Goal: Task Accomplishment & Management: Use online tool/utility

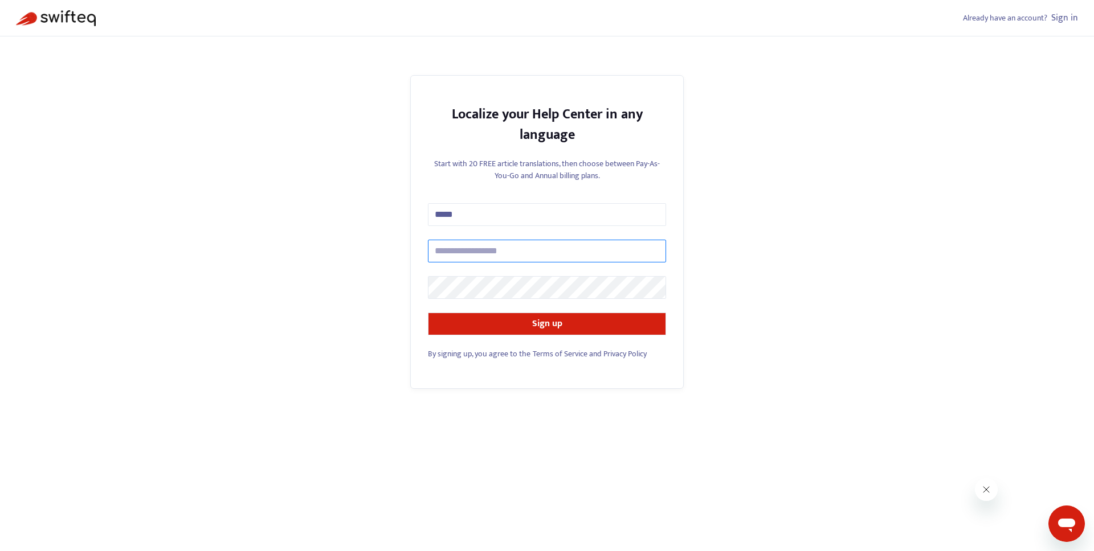
type input "*****"
click at [485, 245] on input "text" at bounding box center [547, 251] width 238 height 23
type input "**********"
click at [506, 321] on button "Sign up" at bounding box center [547, 324] width 238 height 23
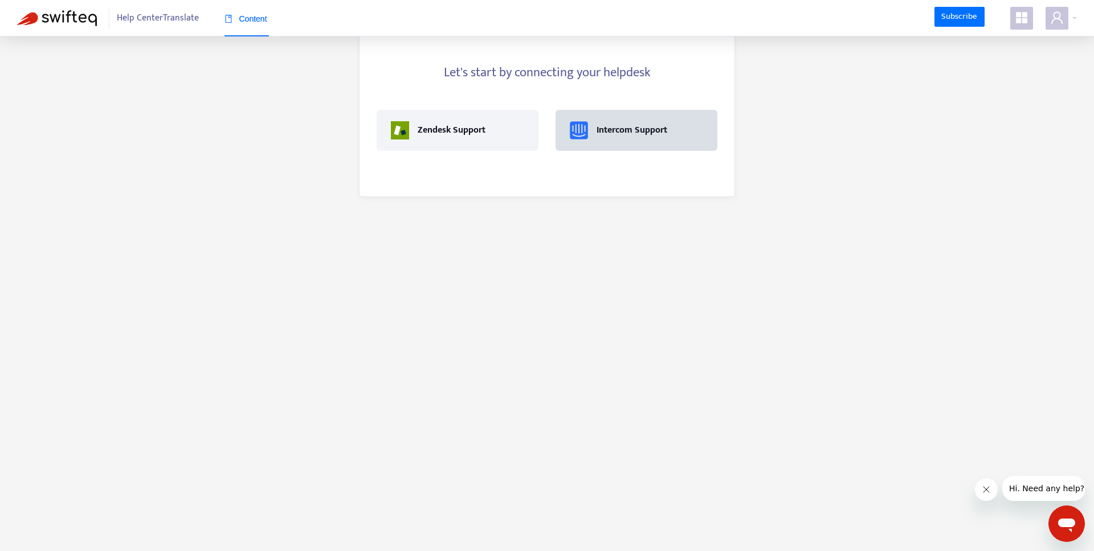
click at [579, 122] on img at bounding box center [579, 130] width 18 height 18
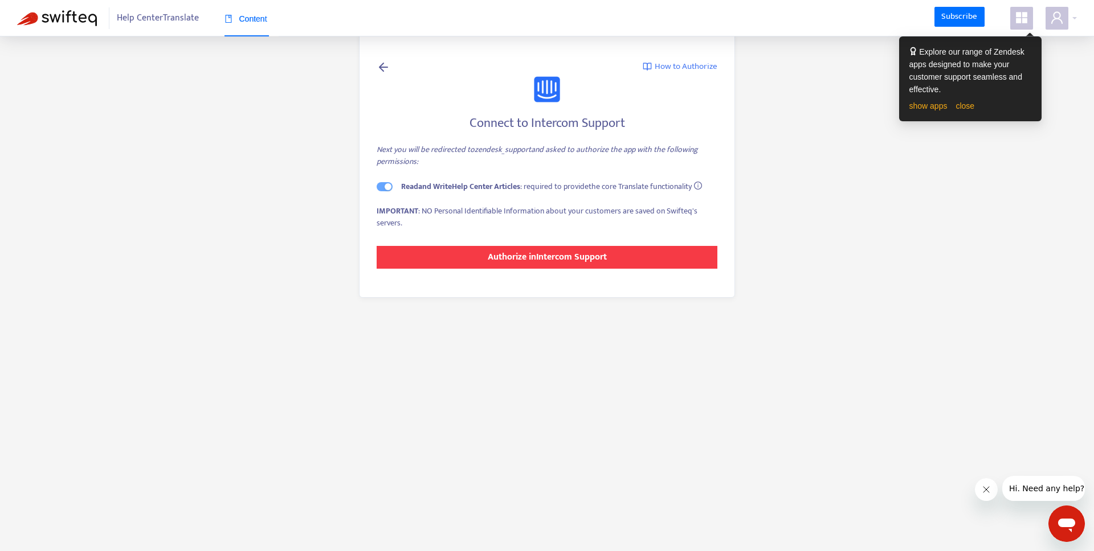
click at [527, 260] on strong "Authorize in Intercom Support" at bounding box center [547, 256] width 119 height 15
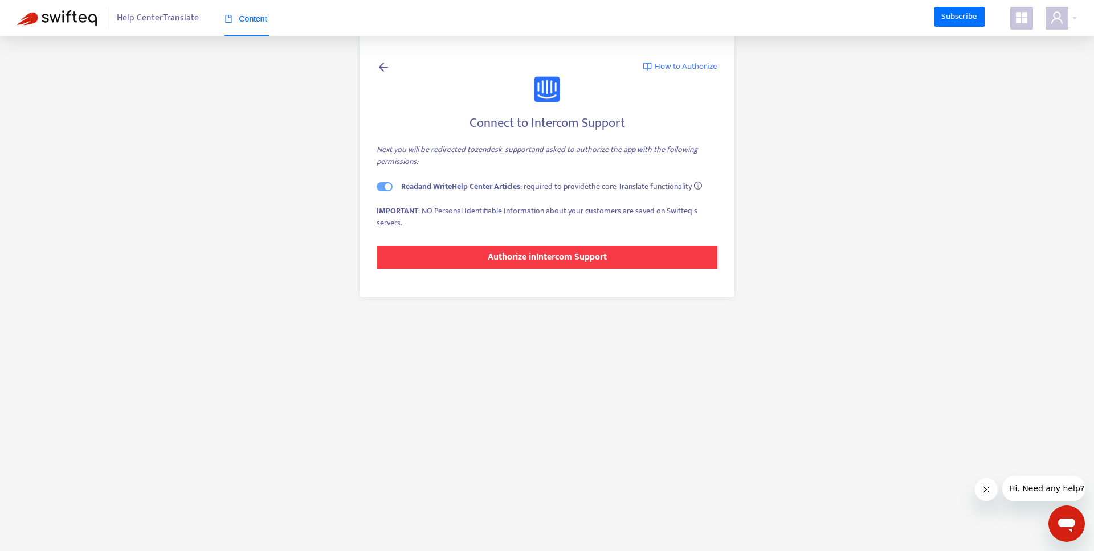
click at [509, 260] on strong "Authorize in Intercom Support" at bounding box center [547, 256] width 119 height 15
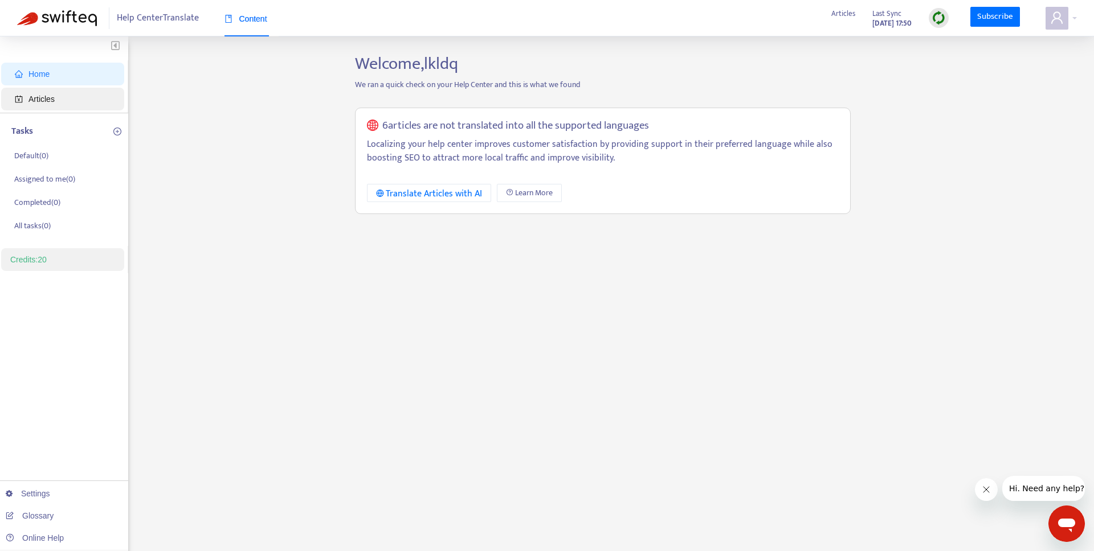
click at [62, 96] on span "Articles" at bounding box center [65, 99] width 100 height 23
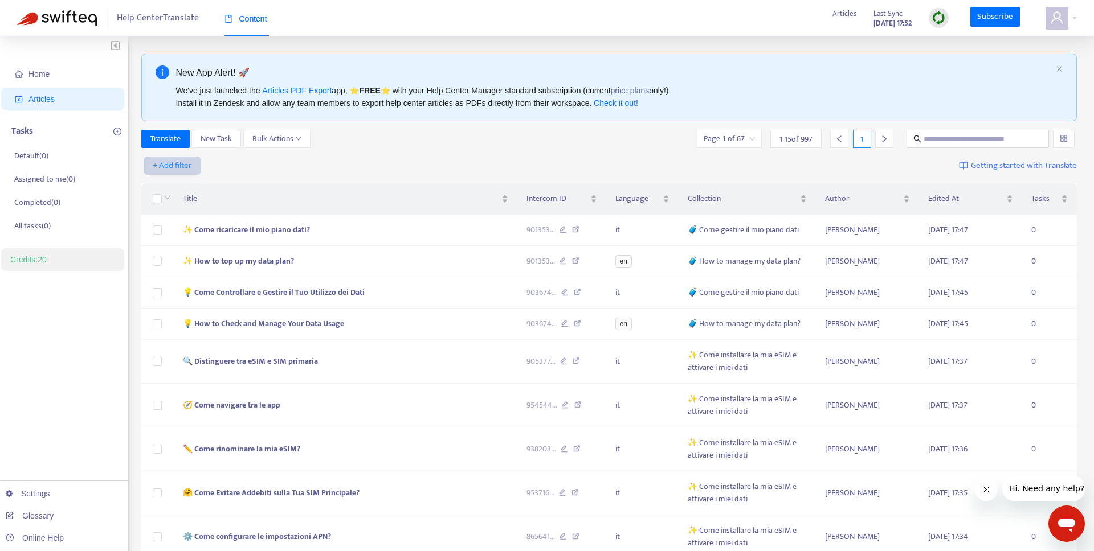
click at [185, 167] on span "+ Add filter" at bounding box center [172, 166] width 39 height 14
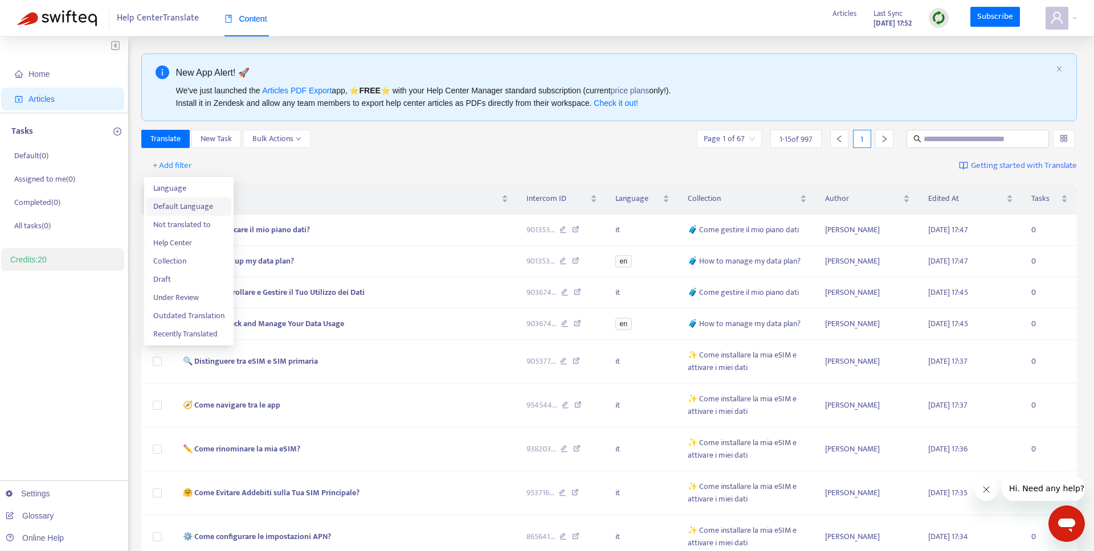
click at [184, 205] on span "Default Language" at bounding box center [188, 206] width 71 height 13
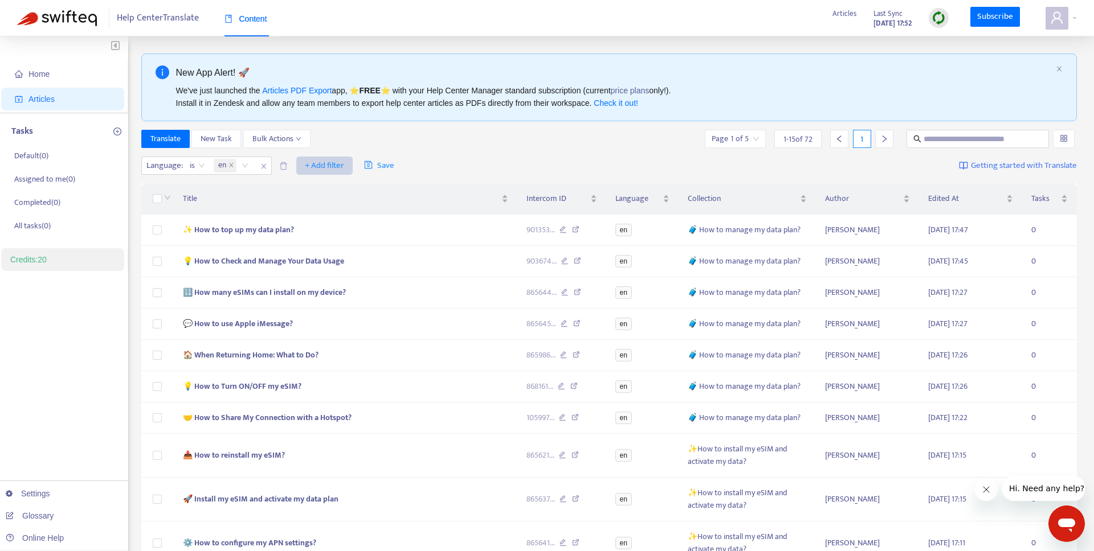
click at [317, 165] on span "+ Add filter" at bounding box center [324, 166] width 39 height 14
click at [343, 241] on span "Collection" at bounding box center [341, 243] width 71 height 13
click at [323, 170] on div at bounding box center [311, 166] width 69 height 14
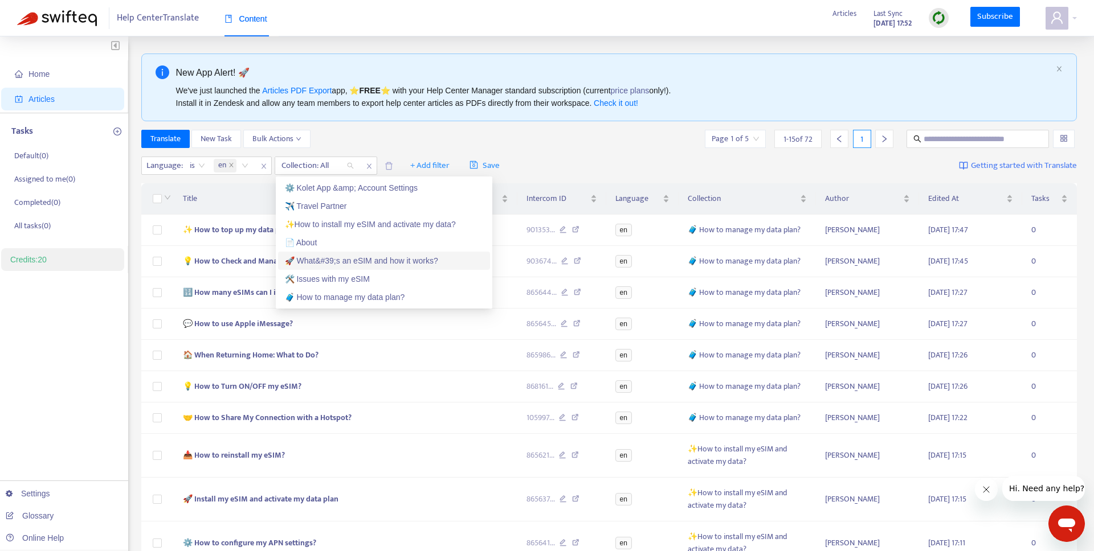
click at [352, 260] on div "🚀 What&#39;s an eSIM and how it works?" at bounding box center [384, 261] width 198 height 13
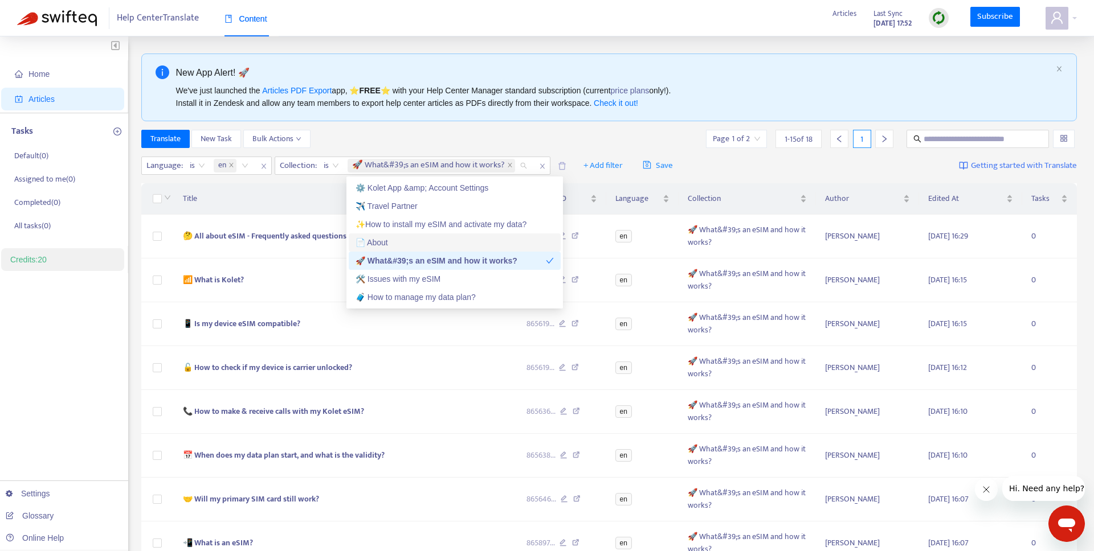
click at [358, 137] on div "Translate New Task Bulk Actions Page 1 of 2 1 - 15 of 18 1" at bounding box center [609, 139] width 936 height 18
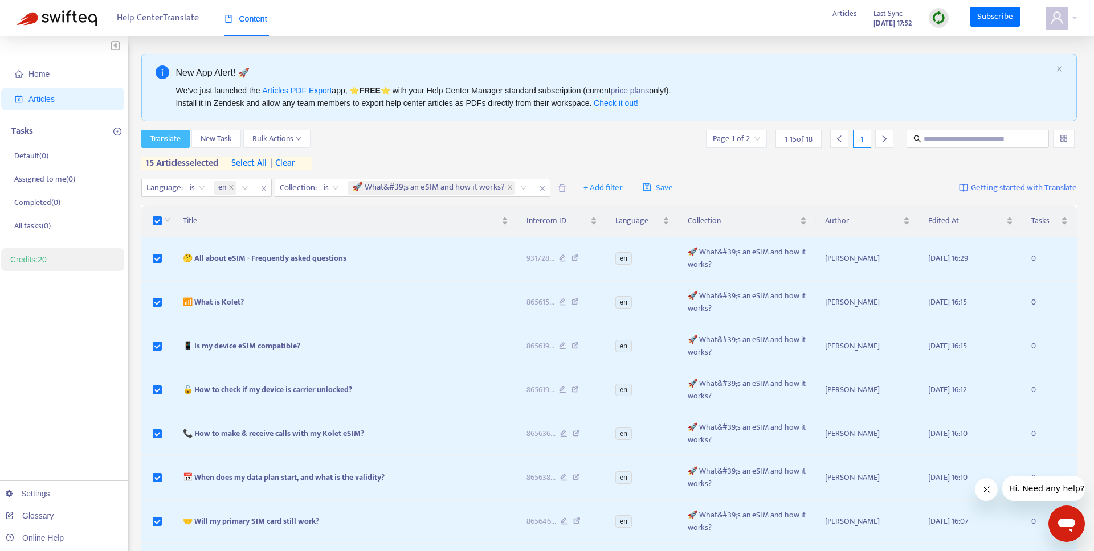
click at [174, 136] on span "Translate" at bounding box center [165, 139] width 30 height 13
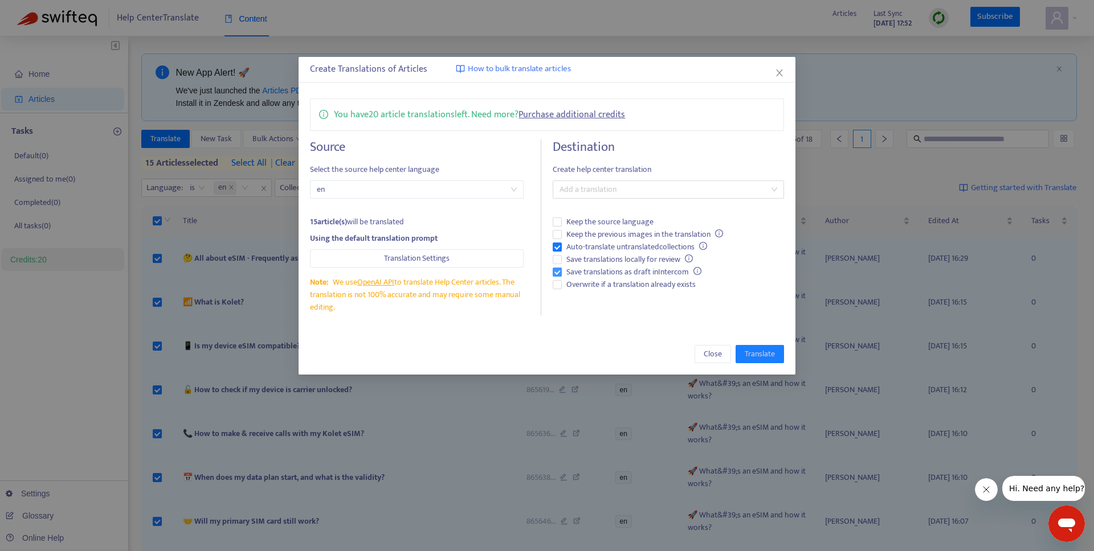
click at [576, 270] on span "Save translations as draft in Intercom" at bounding box center [634, 272] width 144 height 13
click at [574, 251] on span "Auto-translate untranslated collections" at bounding box center [637, 247] width 150 height 13
click at [583, 291] on div "Destination Create help center translation Add a translation Keep the source la…" at bounding box center [667, 228] width 231 height 176
click at [583, 285] on span "Overwrite if a translation already exists" at bounding box center [631, 285] width 138 height 13
click at [575, 193] on div at bounding box center [662, 190] width 214 height 14
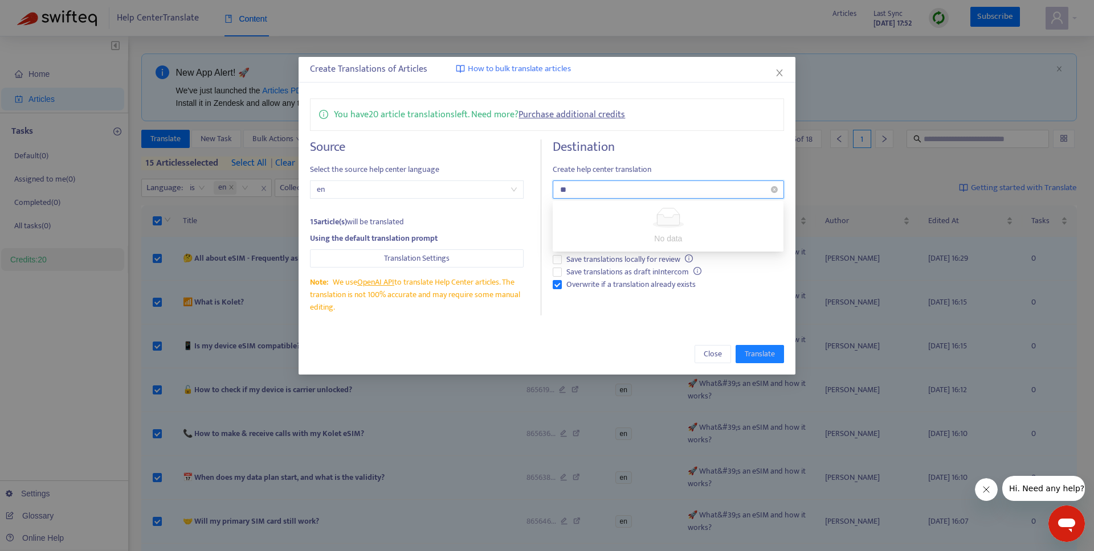
type input "*"
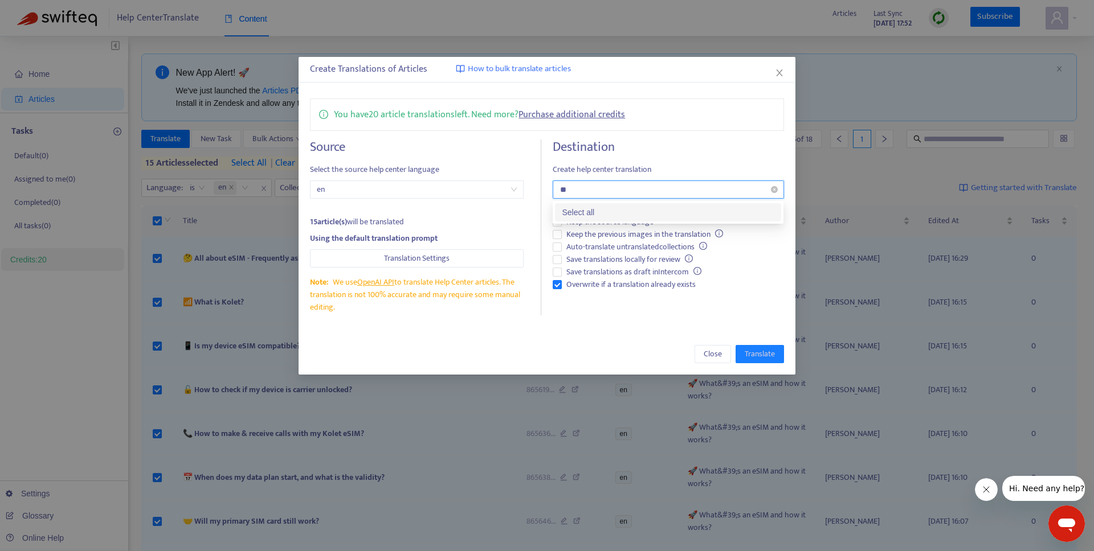
type input "*"
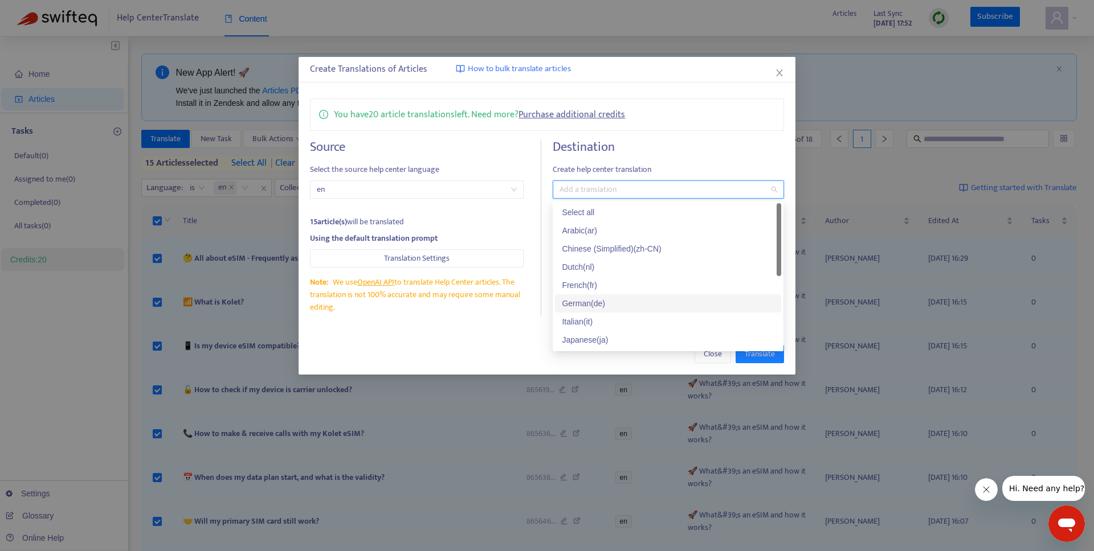
click at [598, 300] on div "German ( de )" at bounding box center [668, 303] width 212 height 13
click at [571, 148] on h4 "Destination" at bounding box center [667, 147] width 231 height 15
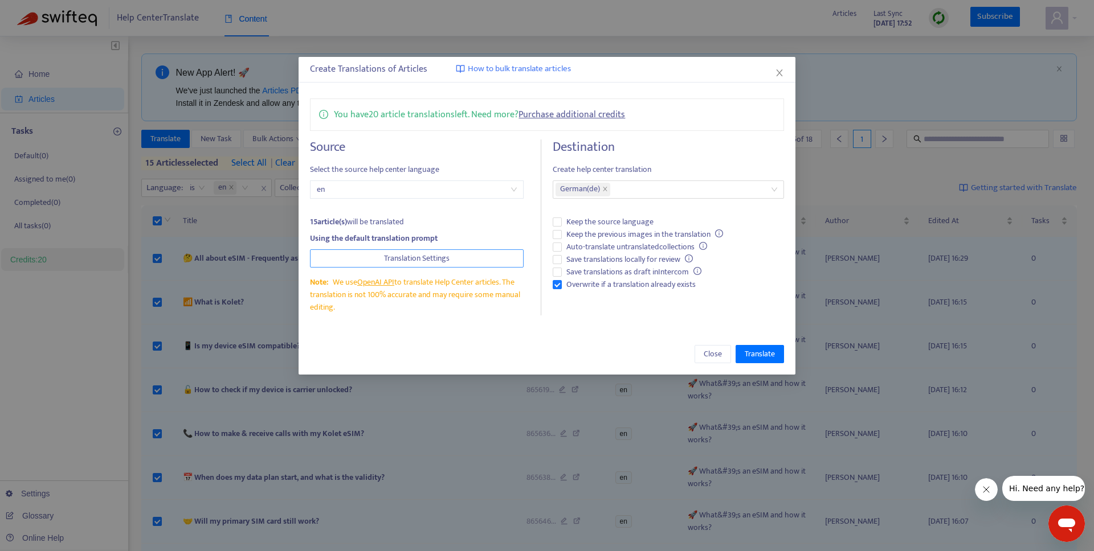
click at [411, 256] on span "Translation Settings" at bounding box center [417, 258] width 66 height 13
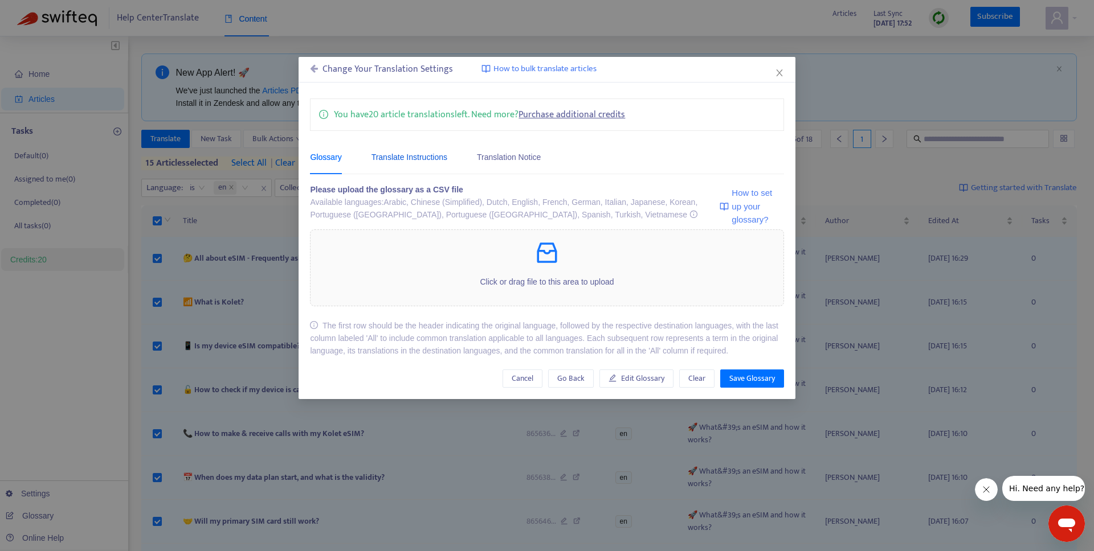
click at [402, 153] on div "Translate Instructions" at bounding box center [409, 157] width 76 height 13
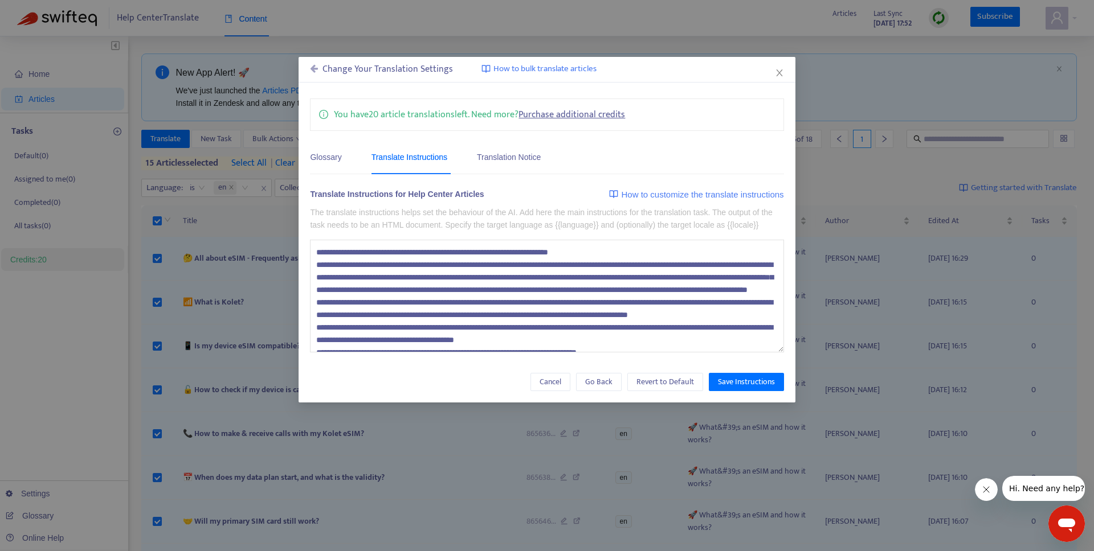
scroll to position [88, 0]
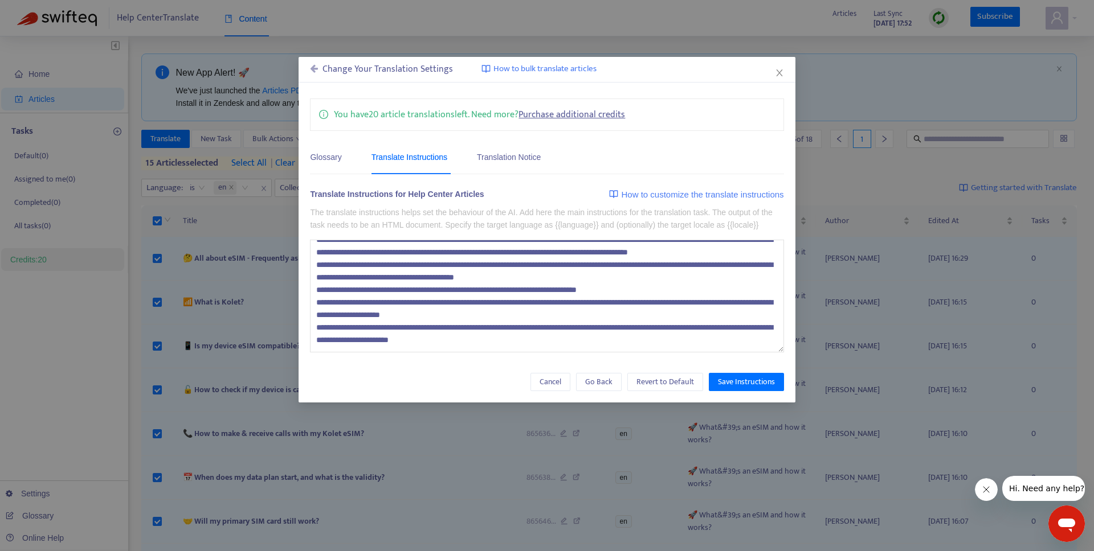
click at [552, 346] on textarea at bounding box center [546, 296] width 473 height 113
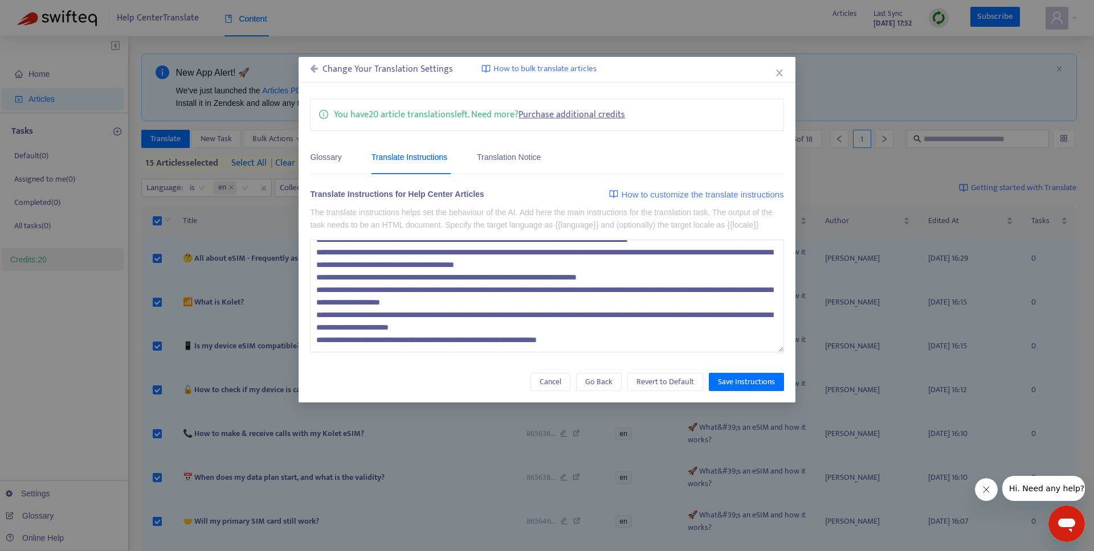
type textarea "**********"
click at [730, 403] on div "You have 20 article translations left. Need more? Purchase additional credits G…" at bounding box center [546, 245] width 496 height 316
click at [730, 388] on span "Save Instructions" at bounding box center [746, 382] width 57 height 13
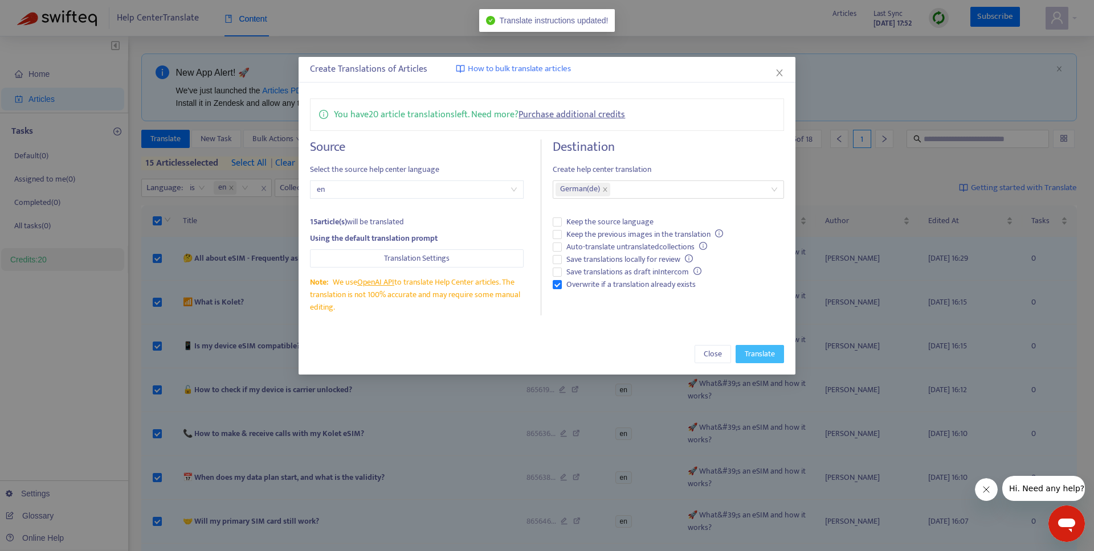
click at [753, 355] on span "Translate" at bounding box center [759, 354] width 30 height 13
